Goal: Task Accomplishment & Management: Complete application form

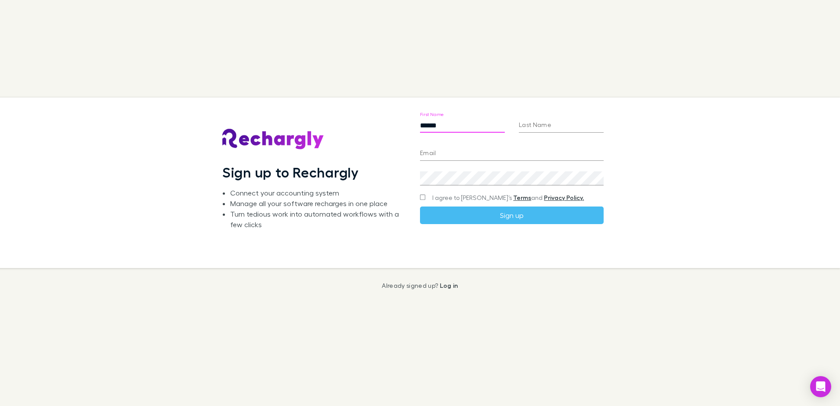
type input "*******"
type input "**********"
type input "*******"
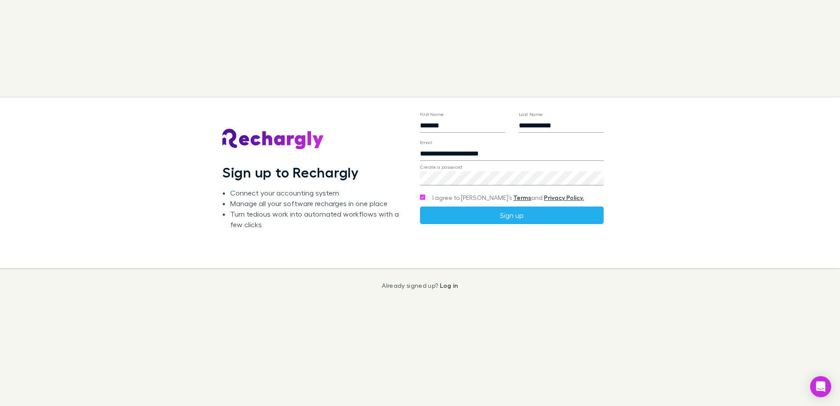
click at [436, 216] on button "Sign up" at bounding box center [512, 215] width 184 height 18
